Goal: Entertainment & Leisure: Consume media (video, audio)

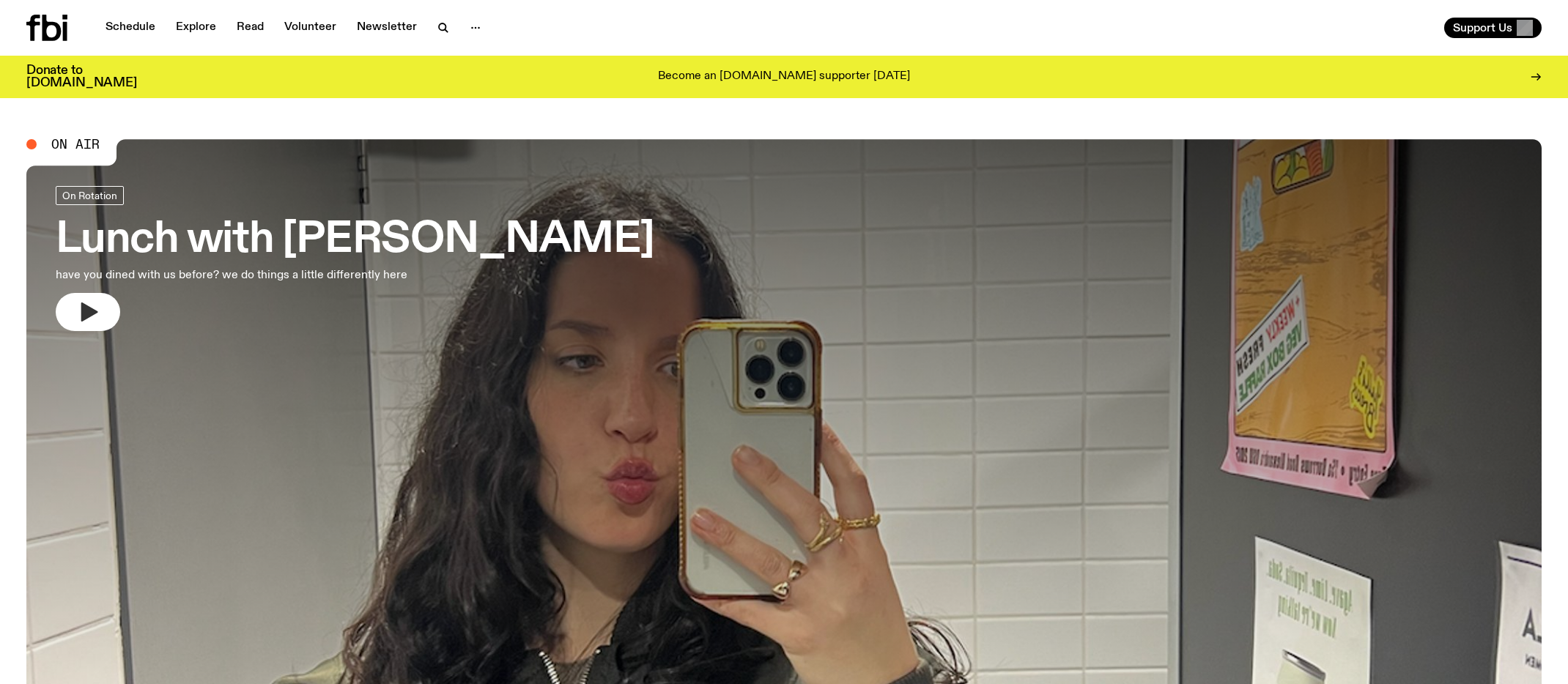
click at [93, 317] on icon "button" at bounding box center [88, 312] width 24 height 24
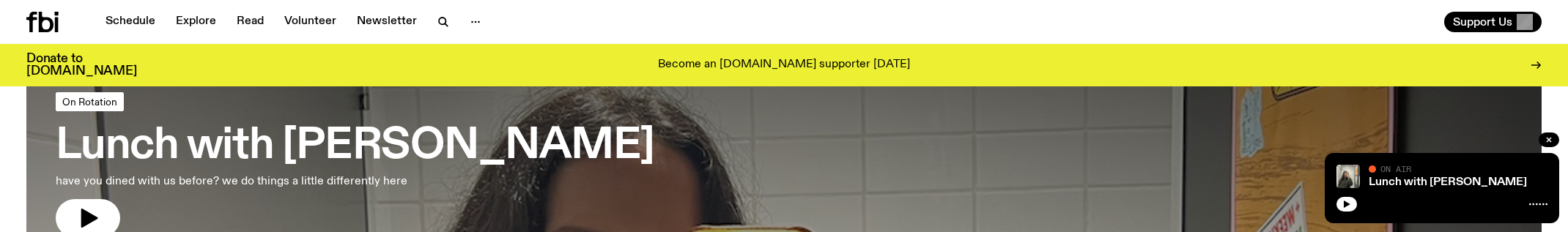
scroll to position [88, 0]
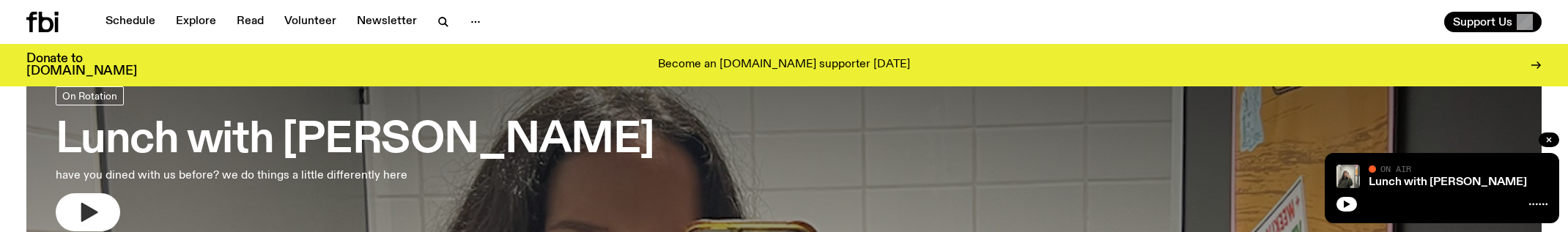
click at [88, 198] on button "button" at bounding box center [87, 212] width 64 height 38
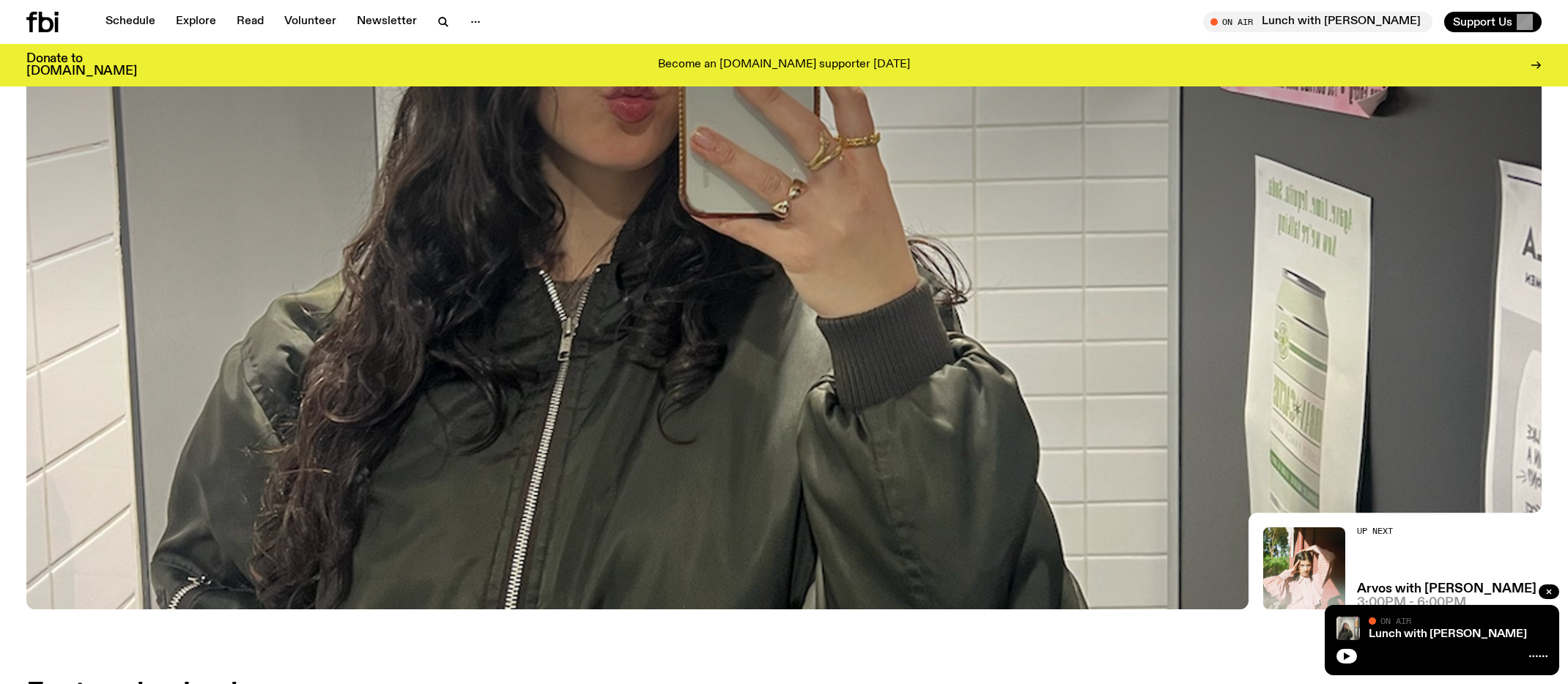
scroll to position [371, 0]
click at [1531, 658] on icon at bounding box center [1538, 656] width 18 height 12
click at [1345, 657] on icon "button" at bounding box center [1347, 656] width 7 height 7
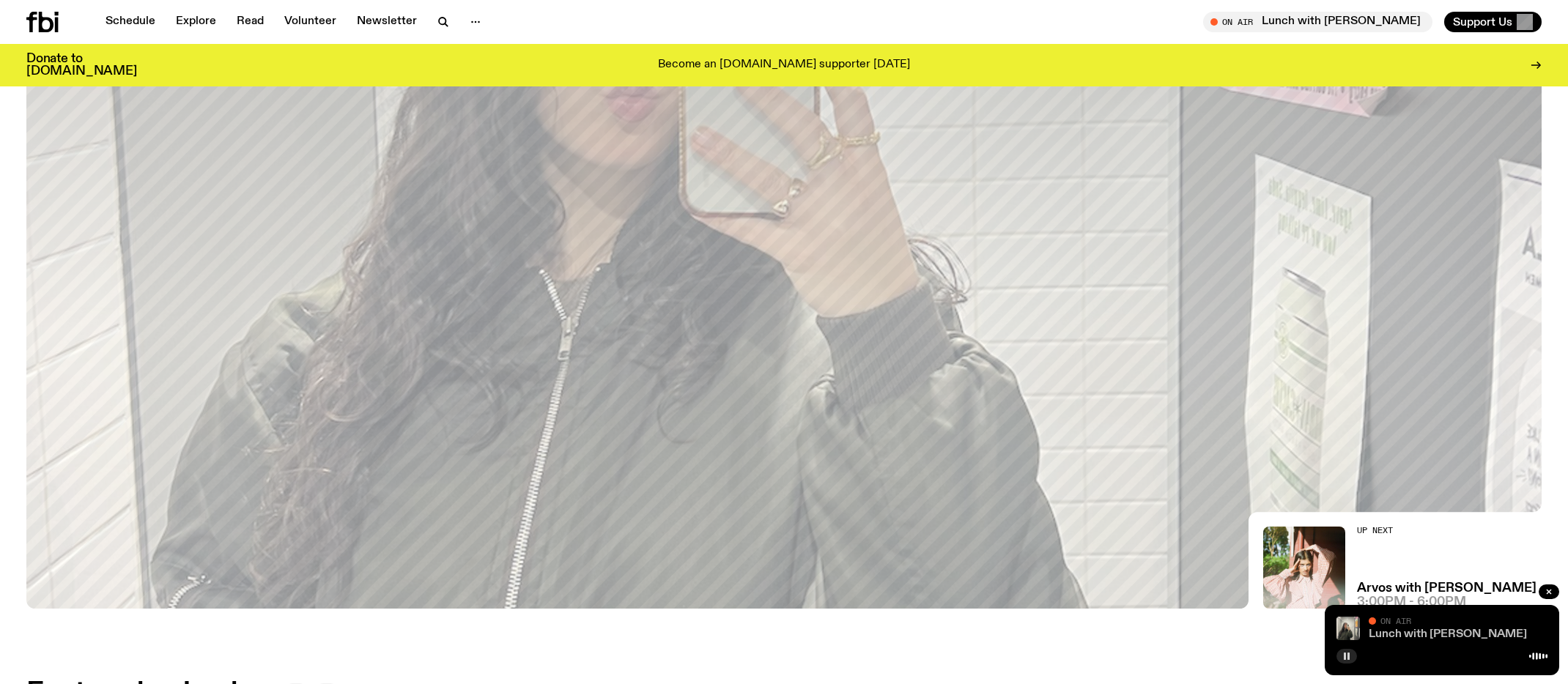
click at [1403, 633] on link "Lunch with [PERSON_NAME]" at bounding box center [1448, 634] width 159 height 12
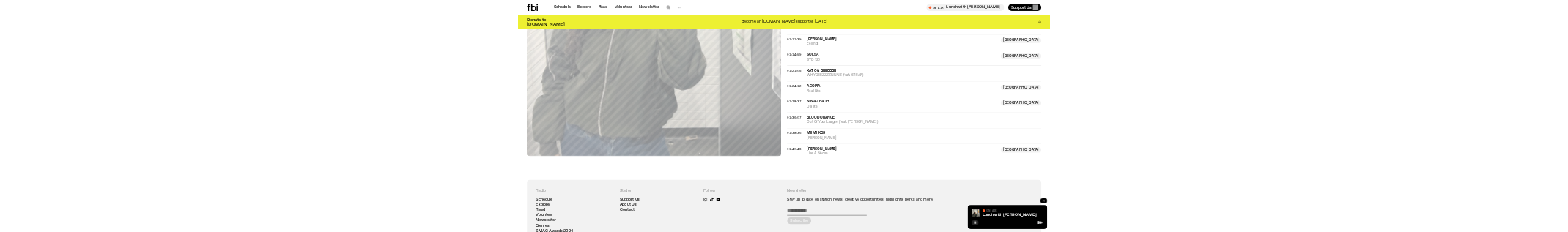
scroll to position [1507, 0]
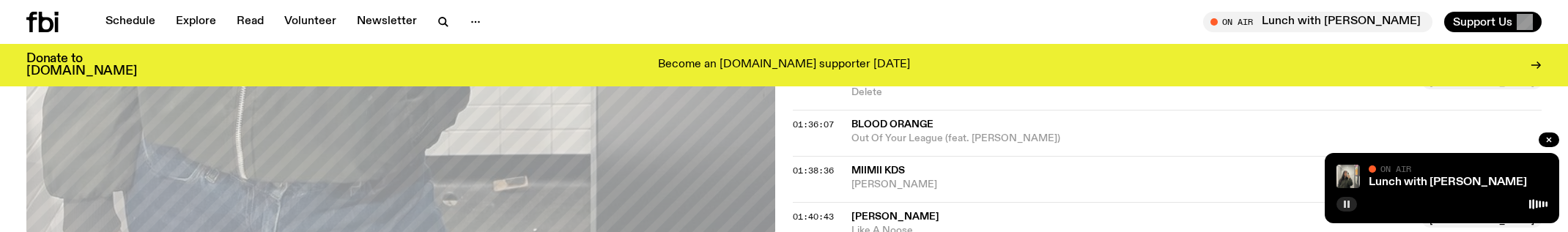
click at [1346, 207] on icon "button" at bounding box center [1346, 204] width 9 height 9
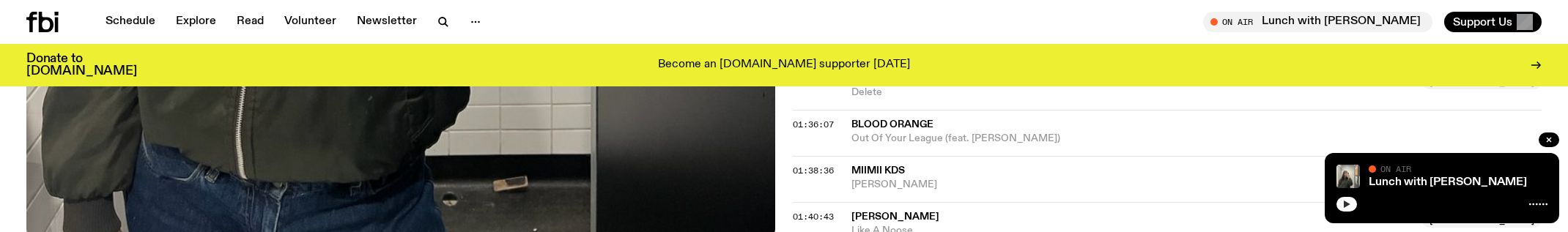
click at [1346, 207] on icon "button" at bounding box center [1346, 204] width 9 height 9
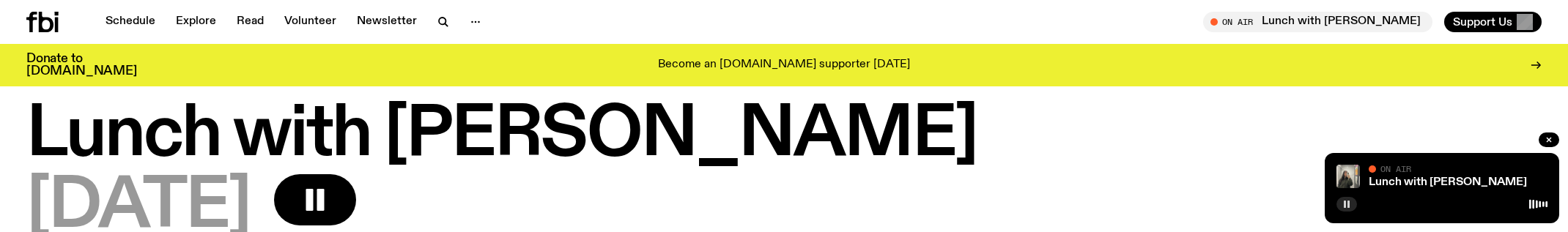
scroll to position [0, 0]
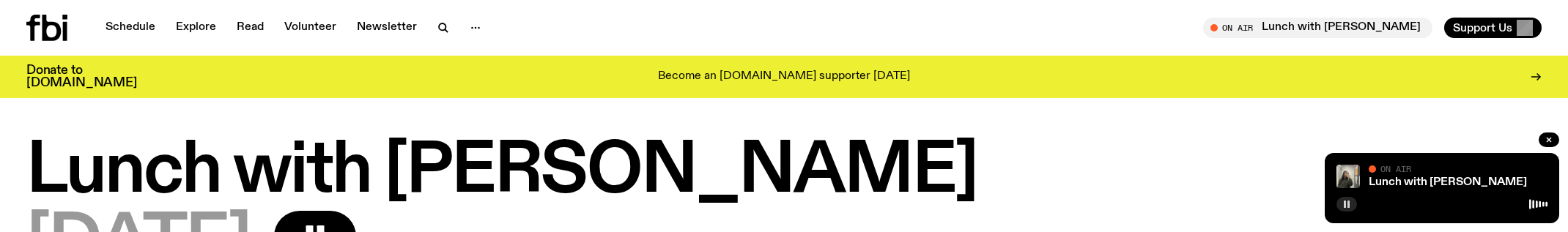
click at [48, 30] on icon at bounding box center [47, 28] width 41 height 27
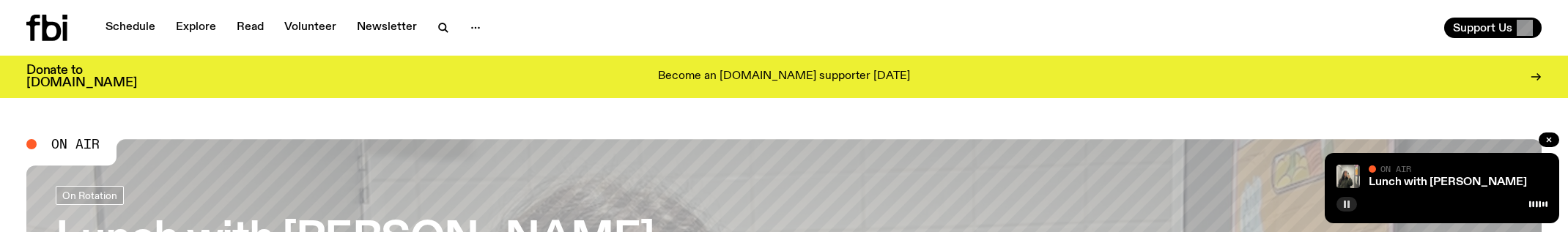
click at [44, 38] on icon at bounding box center [52, 28] width 19 height 27
click at [1553, 137] on button "button" at bounding box center [1548, 140] width 21 height 15
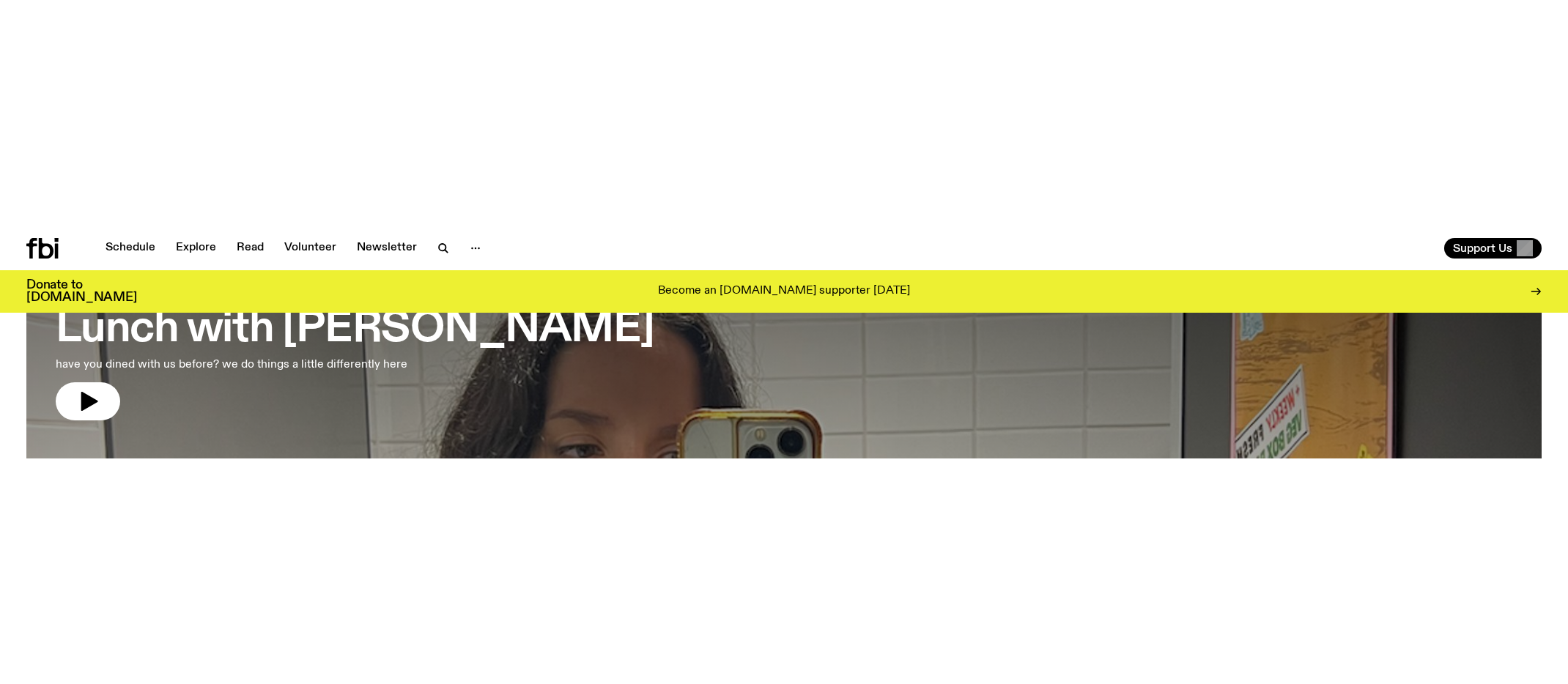
scroll to position [123, 0]
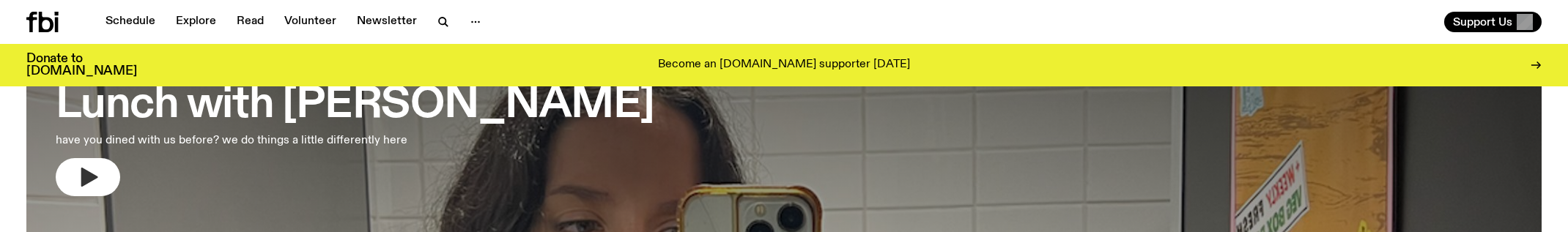
click at [77, 169] on icon "button" at bounding box center [88, 177] width 24 height 24
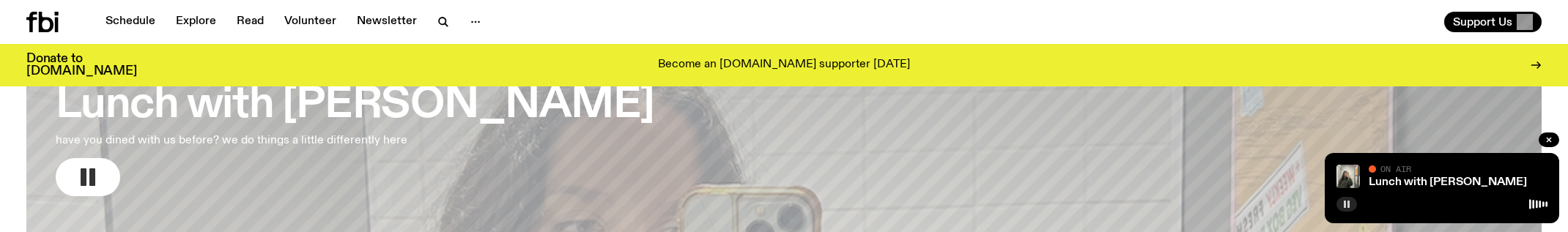
click at [1346, 204] on icon "button" at bounding box center [1346, 204] width 9 height 9
